Goal: Information Seeking & Learning: Learn about a topic

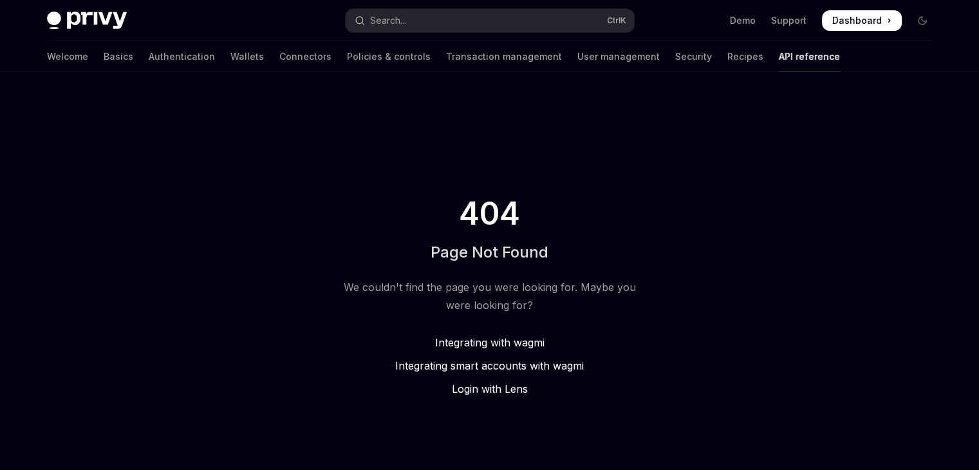
click at [779, 53] on link "API reference" at bounding box center [809, 56] width 61 height 31
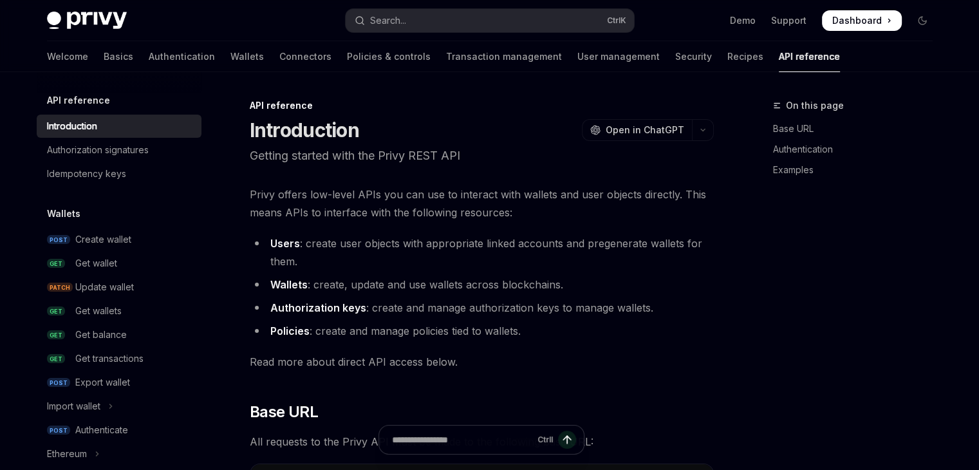
type textarea "*"
